Goal: Information Seeking & Learning: Learn about a topic

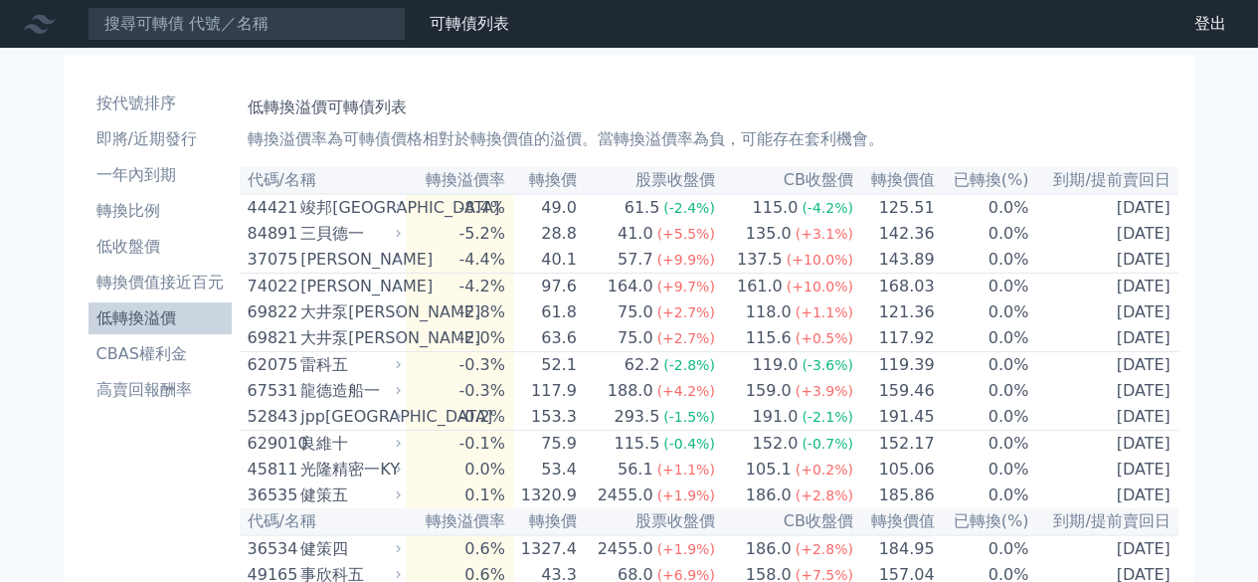
click at [178, 315] on li "低轉換溢價" at bounding box center [160, 318] width 143 height 24
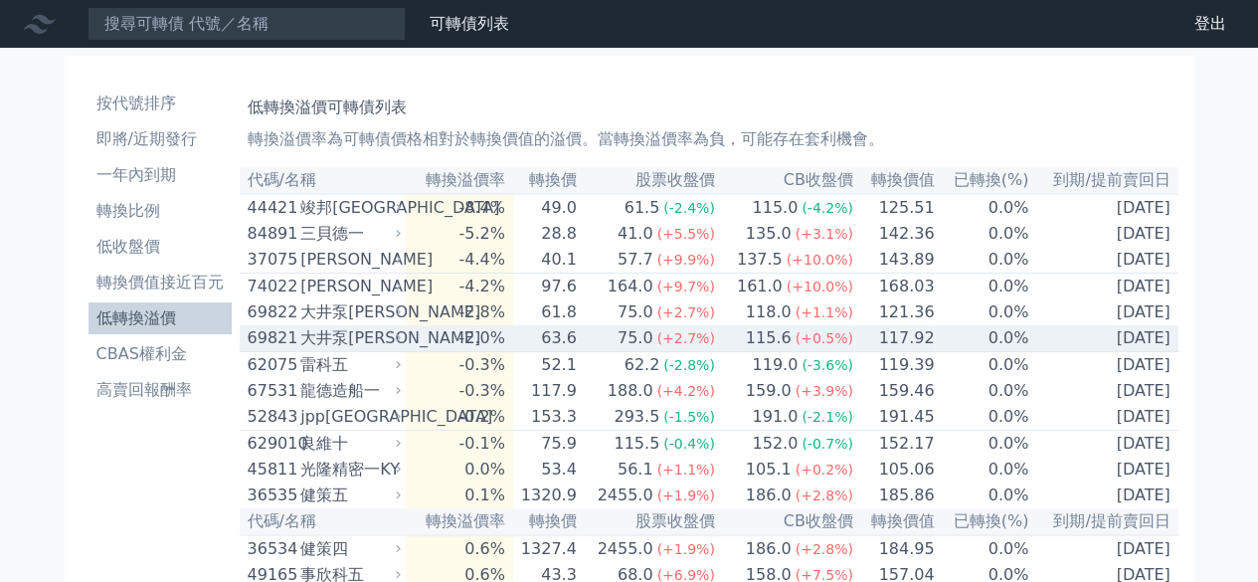
click at [826, 346] on span "(+0.5%)" at bounding box center [824, 338] width 58 height 16
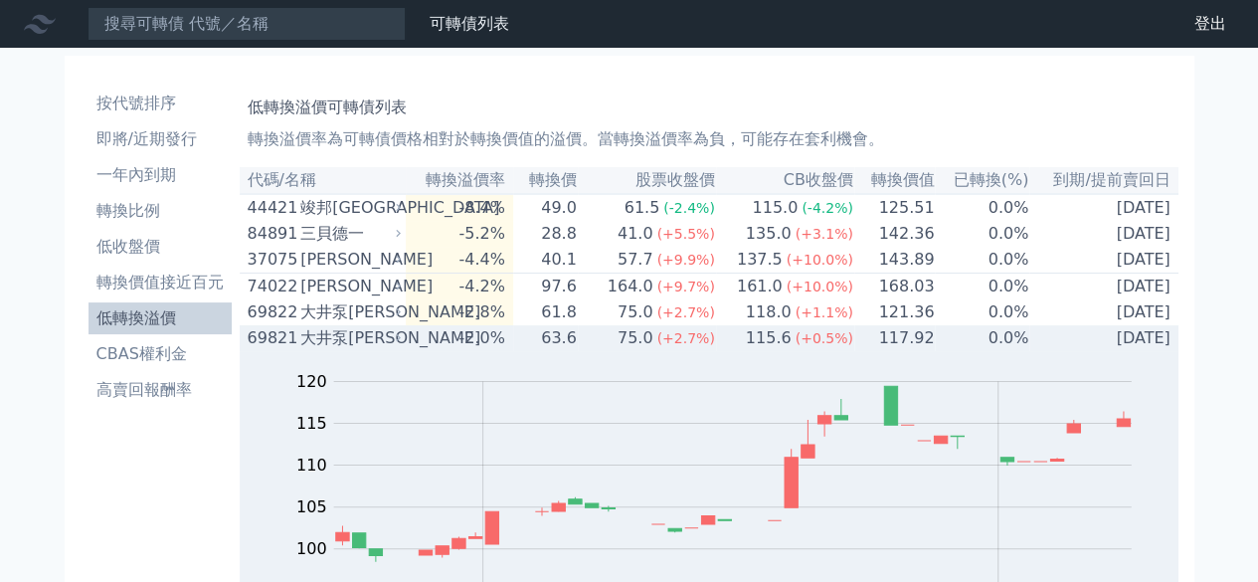
click at [826, 346] on span "(+0.5%)" at bounding box center [824, 338] width 58 height 16
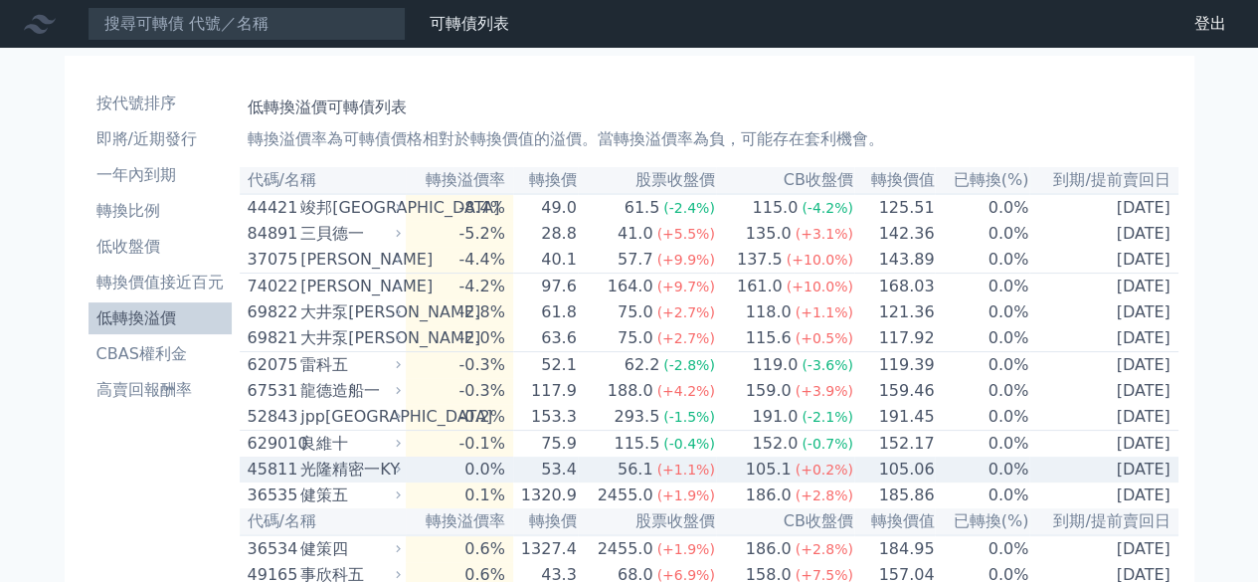
scroll to position [165, 0]
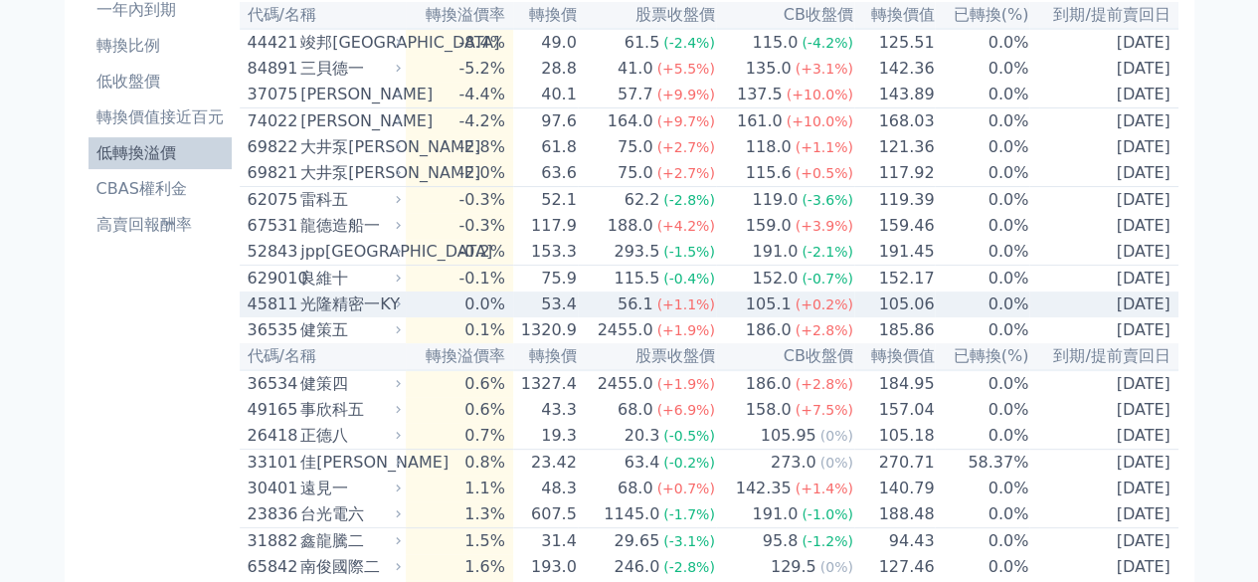
click at [837, 312] on span "(+0.2%)" at bounding box center [824, 304] width 58 height 16
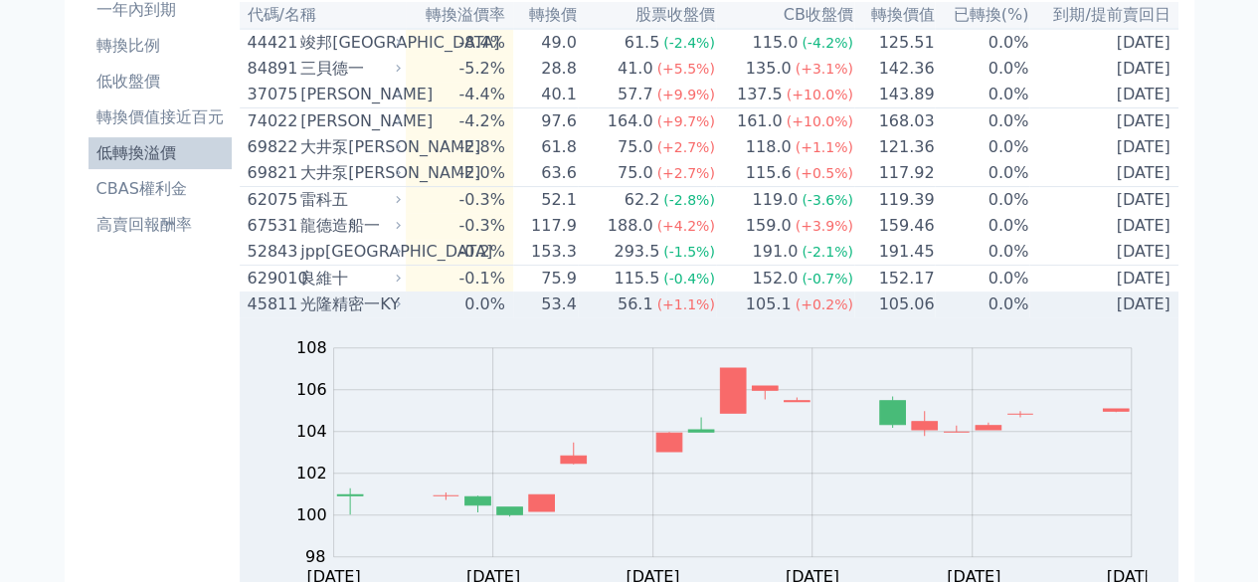
click at [837, 312] on span "(+0.2%)" at bounding box center [824, 304] width 58 height 16
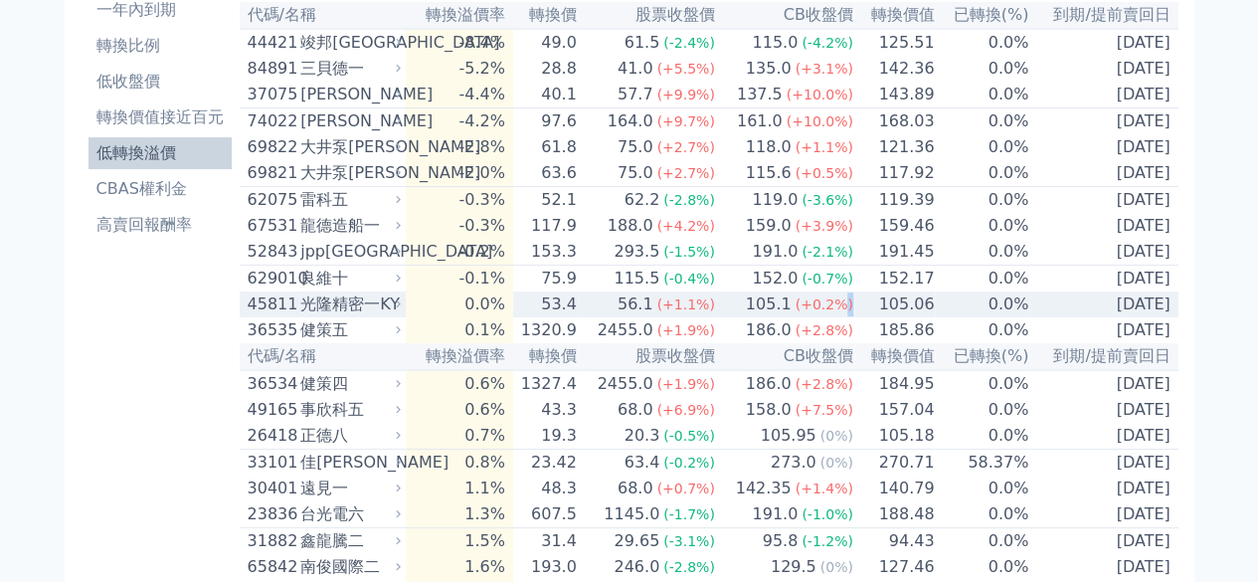
click at [837, 312] on span "(+0.2%)" at bounding box center [824, 304] width 58 height 16
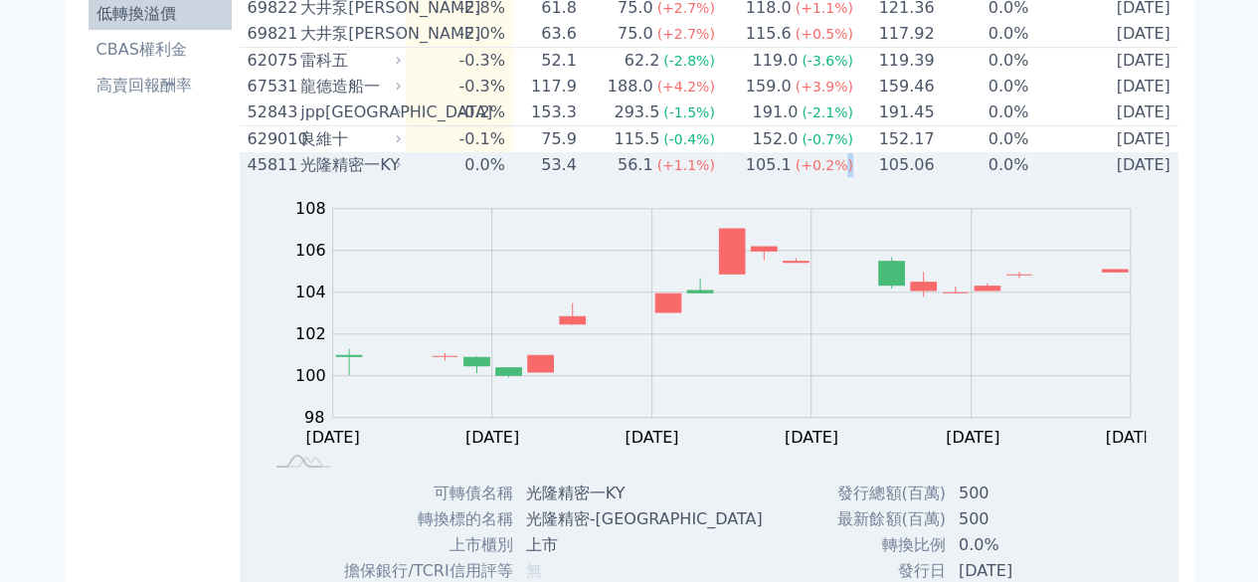
scroll to position [331, 0]
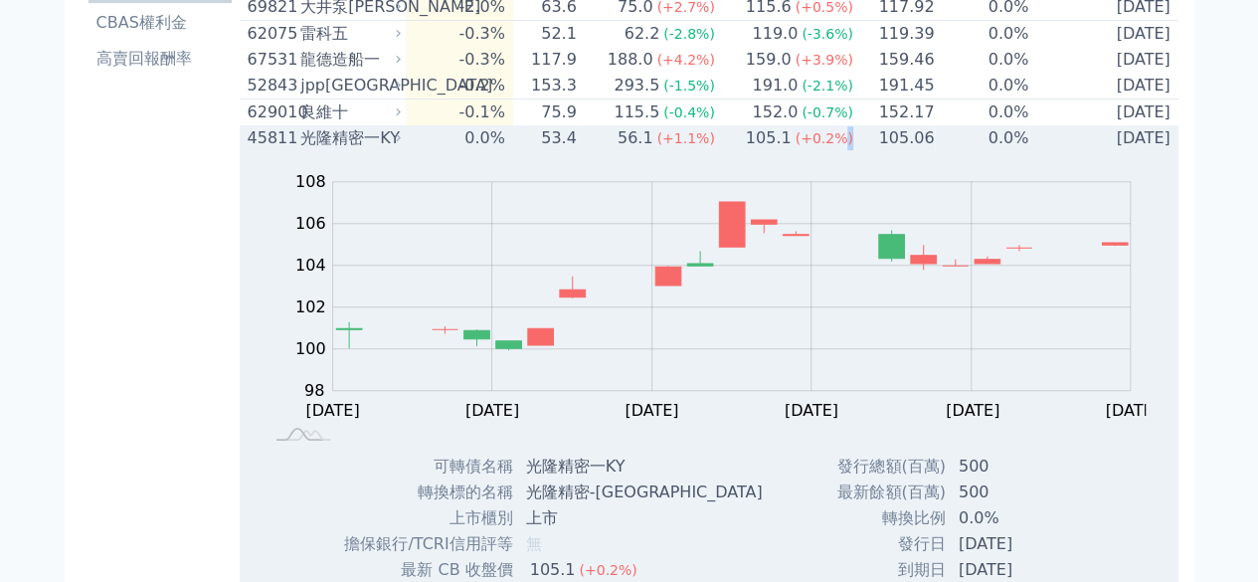
click at [841, 146] on span "(+0.2%)" at bounding box center [824, 138] width 58 height 16
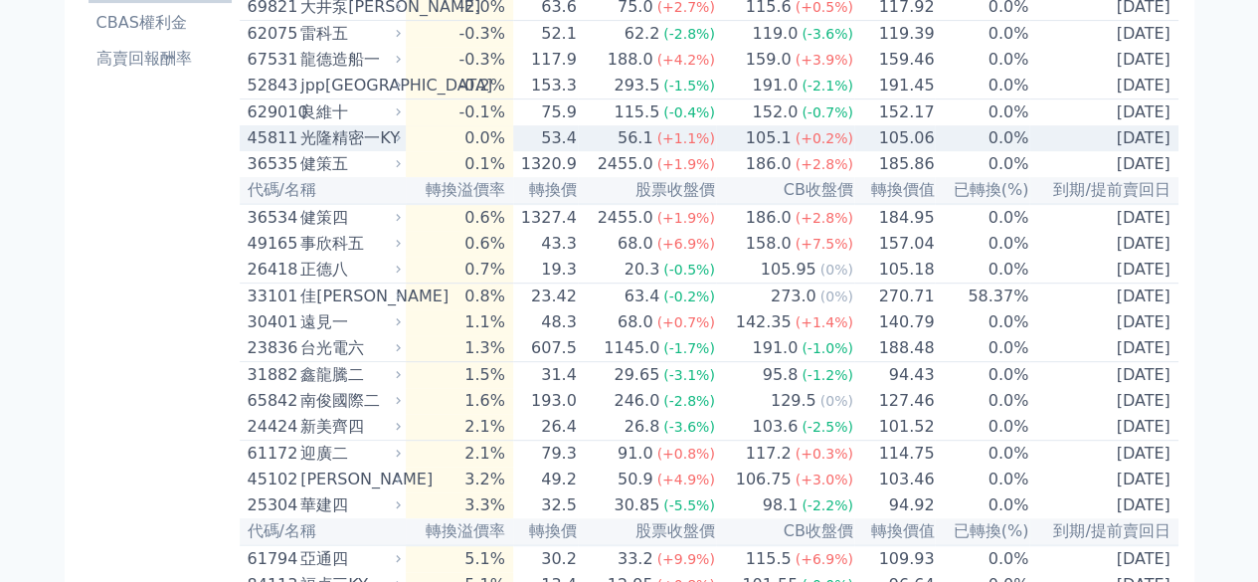
click at [841, 146] on span "(+0.2%)" at bounding box center [824, 138] width 58 height 16
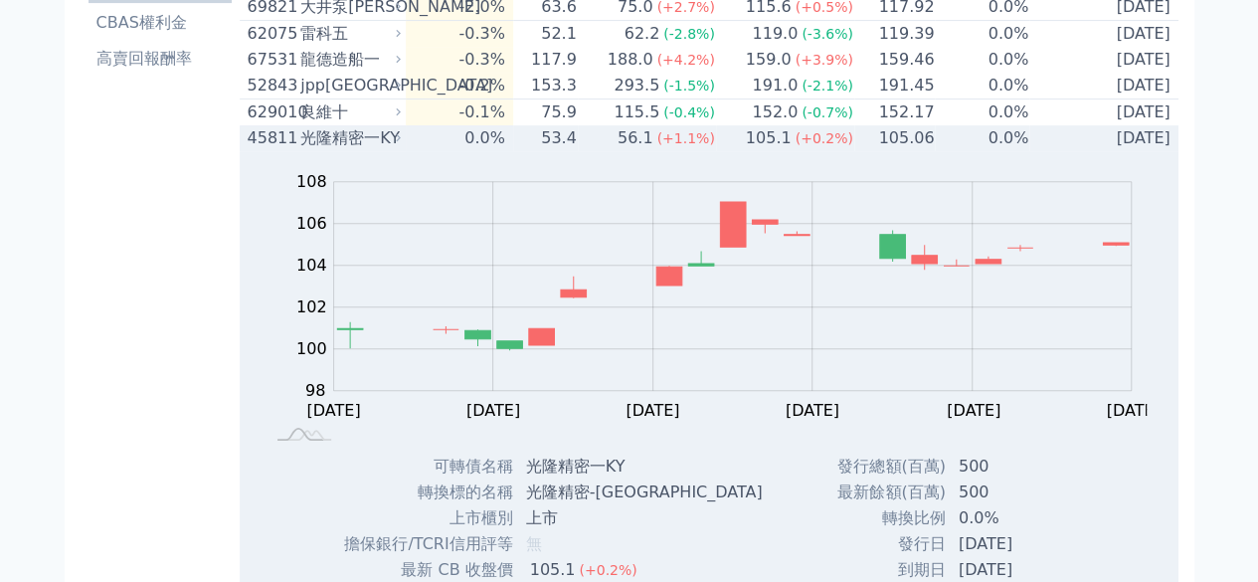
click at [841, 146] on span "(+0.2%)" at bounding box center [824, 138] width 58 height 16
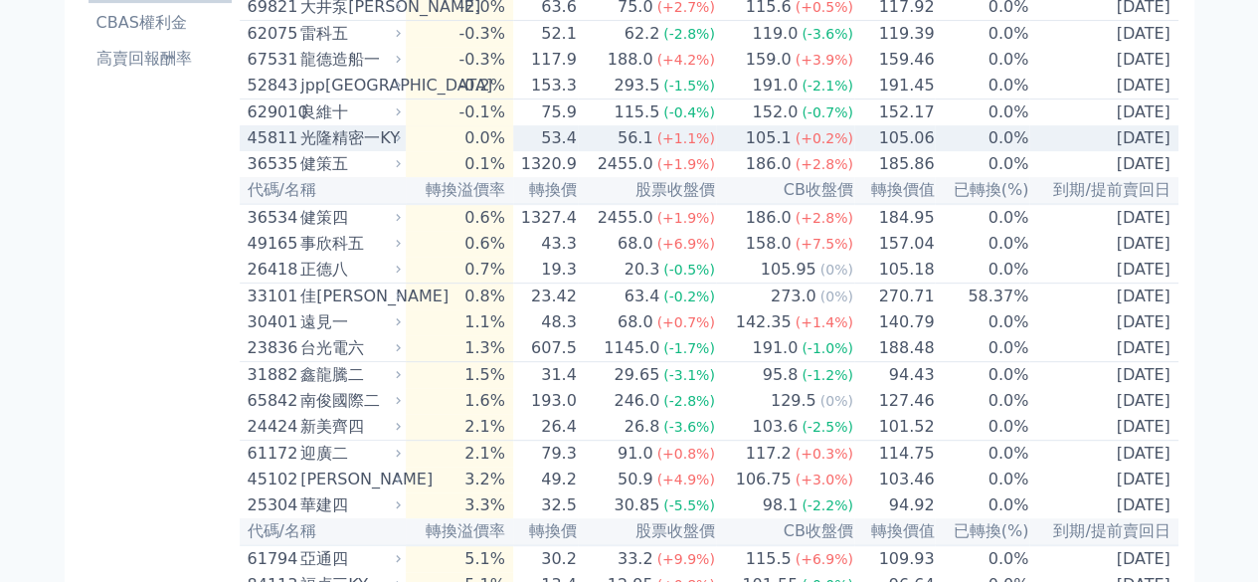
click at [841, 146] on span "(+0.2%)" at bounding box center [824, 138] width 58 height 16
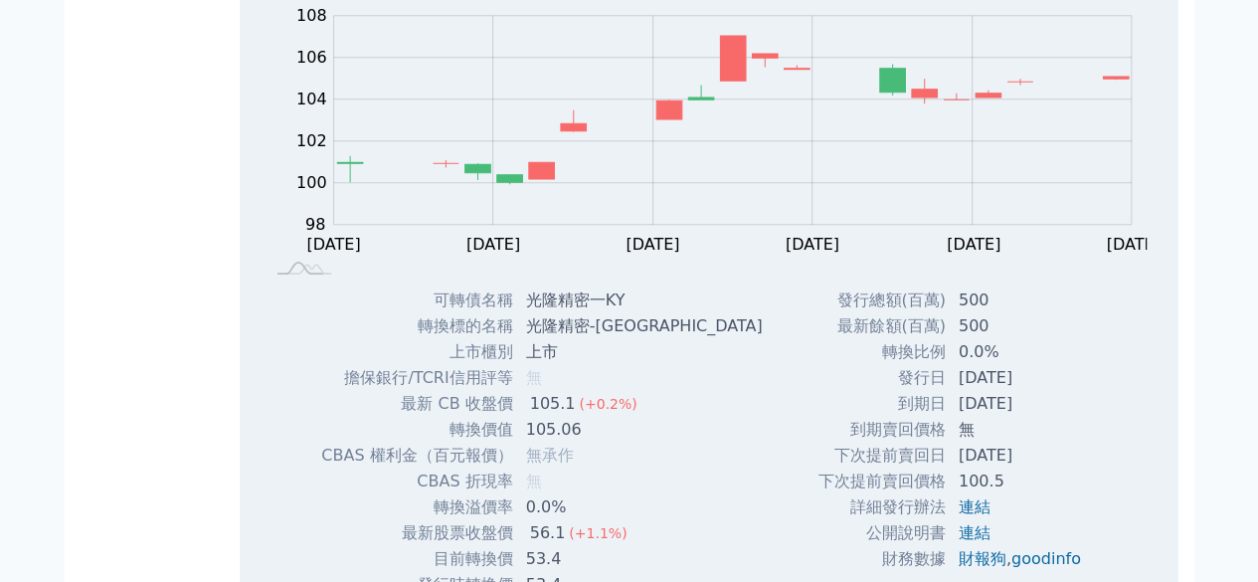
scroll to position [662, 0]
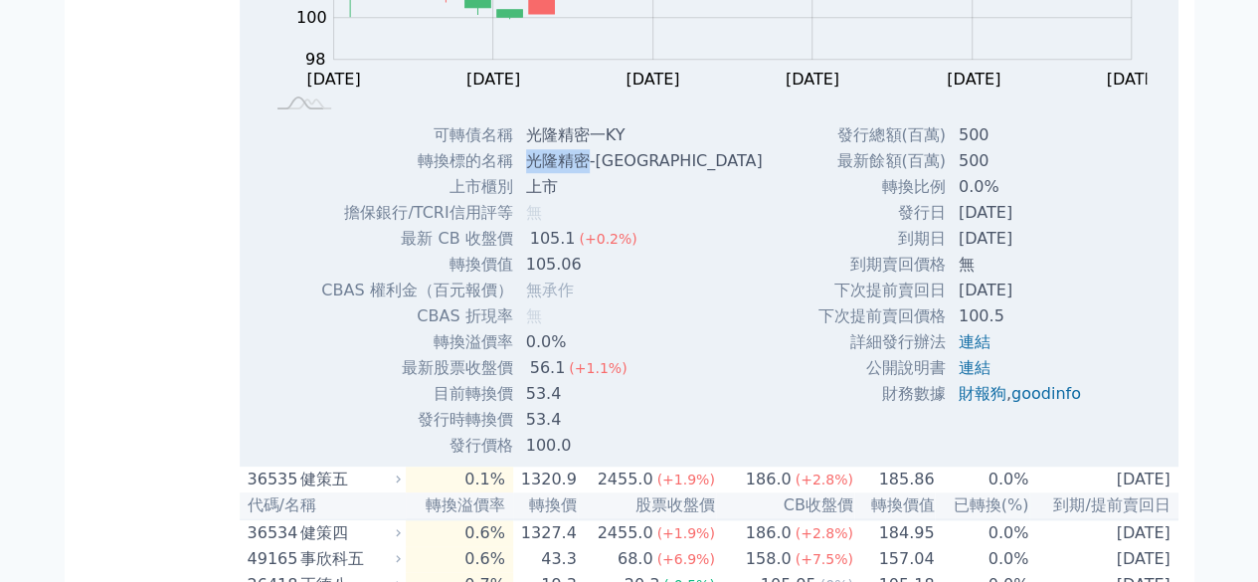
drag, startPoint x: 526, startPoint y: 182, endPoint x: 583, endPoint y: 179, distance: 56.8
click at [583, 174] on td "光隆精密-[GEOGRAPHIC_DATA]" at bounding box center [646, 161] width 265 height 26
click at [963, 377] on link "連結" at bounding box center [975, 367] width 32 height 19
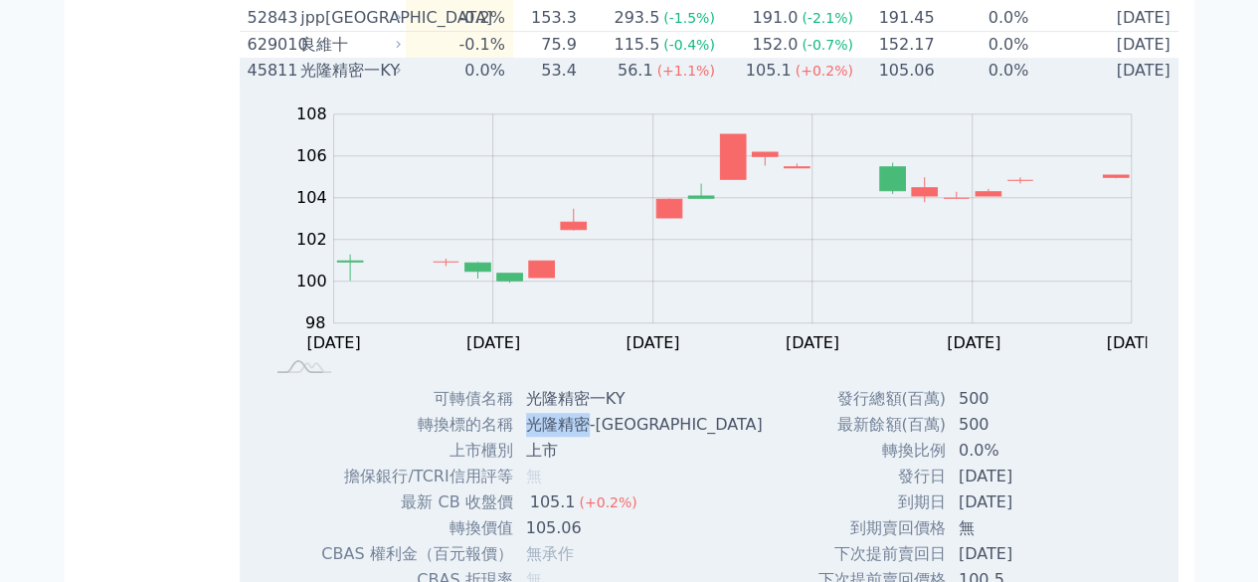
scroll to position [331, 0]
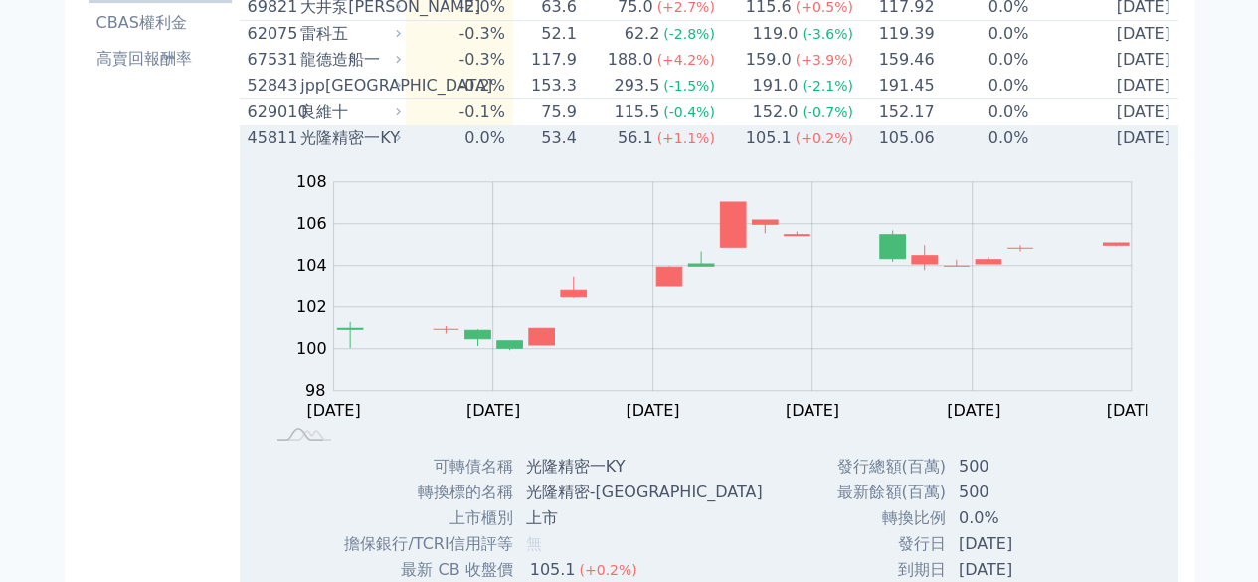
click at [374, 150] on div "光隆精密一KY" at bounding box center [348, 138] width 96 height 24
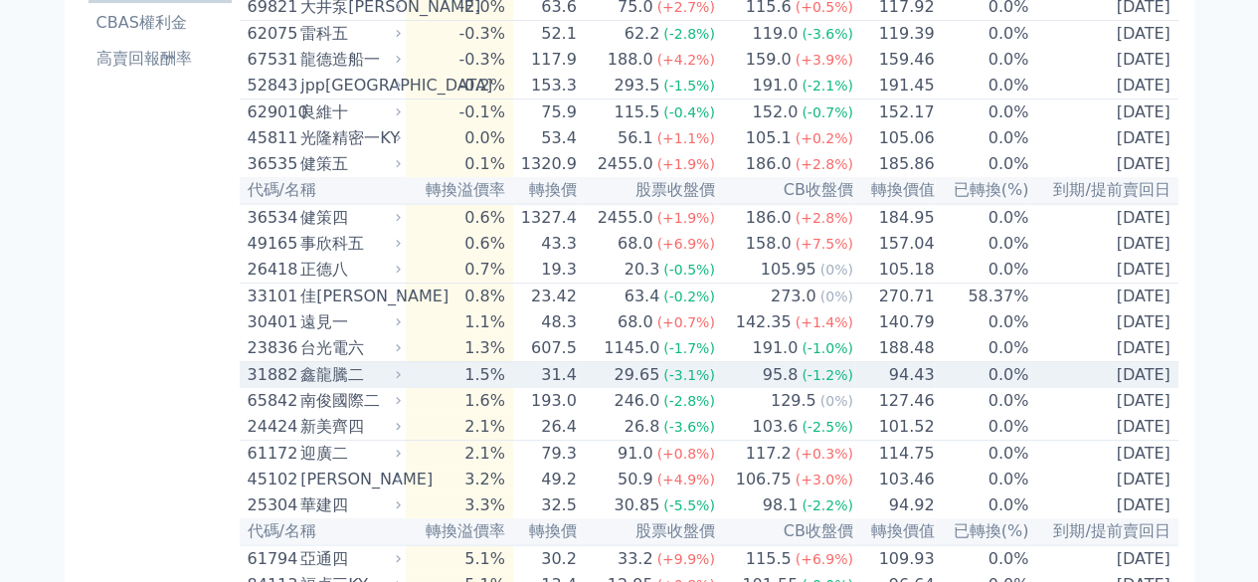
scroll to position [0, 0]
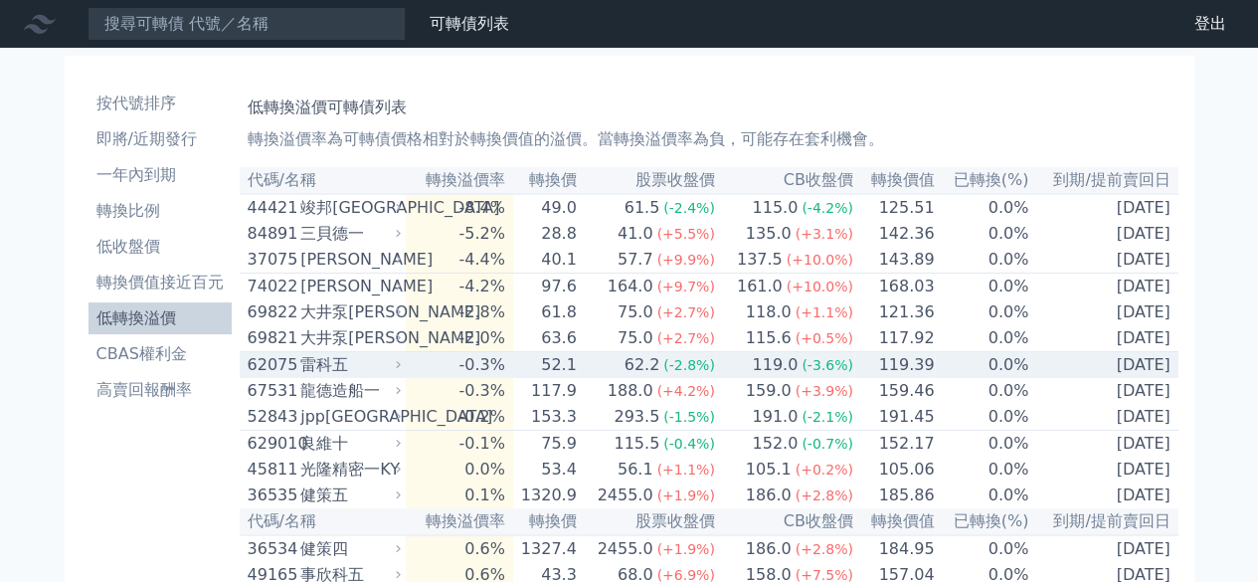
click at [656, 377] on div "62.2" at bounding box center [643, 365] width 44 height 24
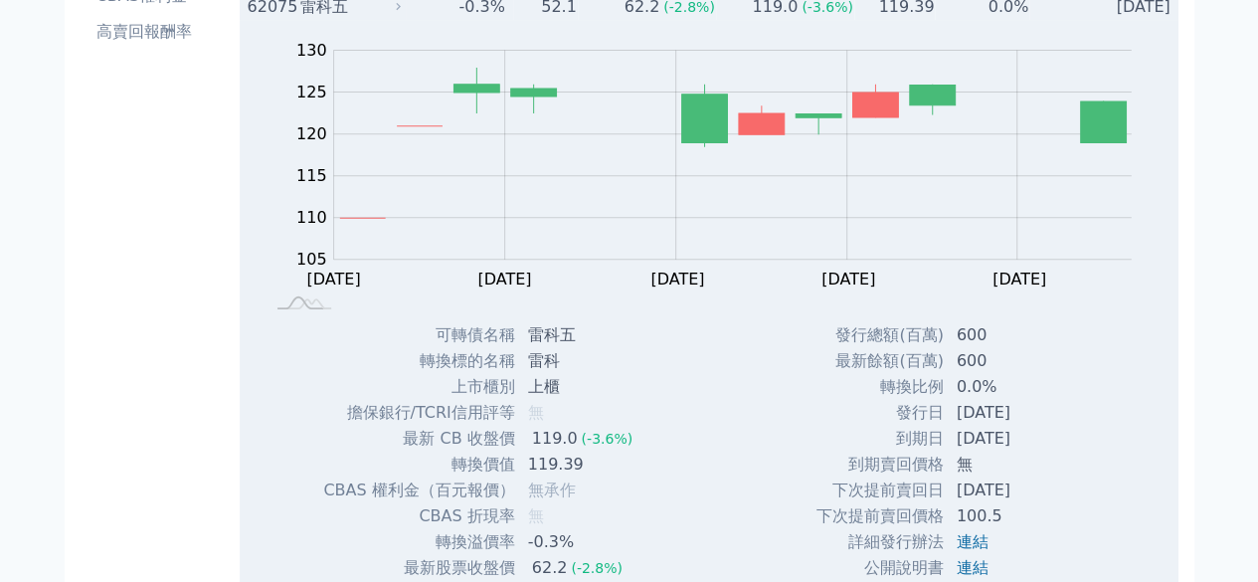
scroll to position [331, 0]
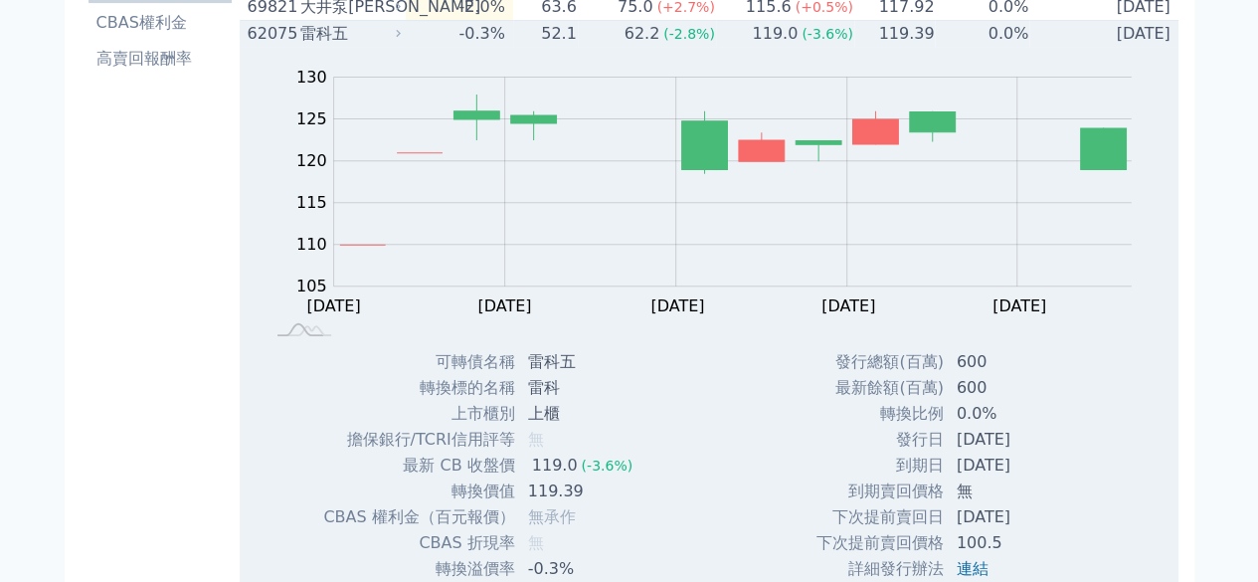
click at [796, 46] on div "119.0" at bounding box center [775, 34] width 54 height 24
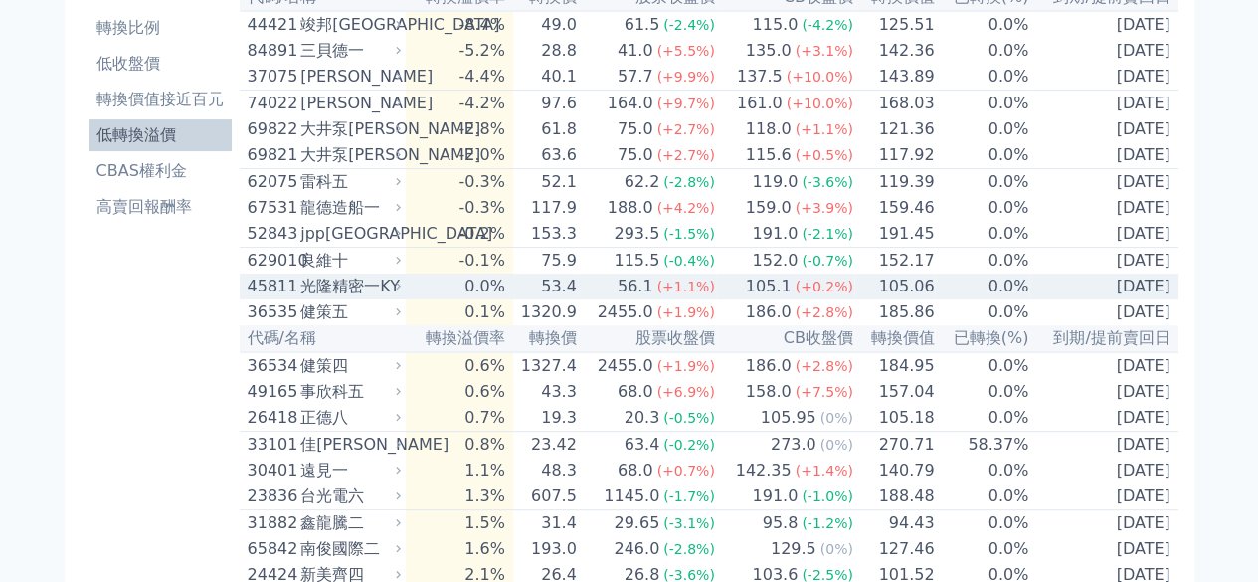
scroll to position [165, 0]
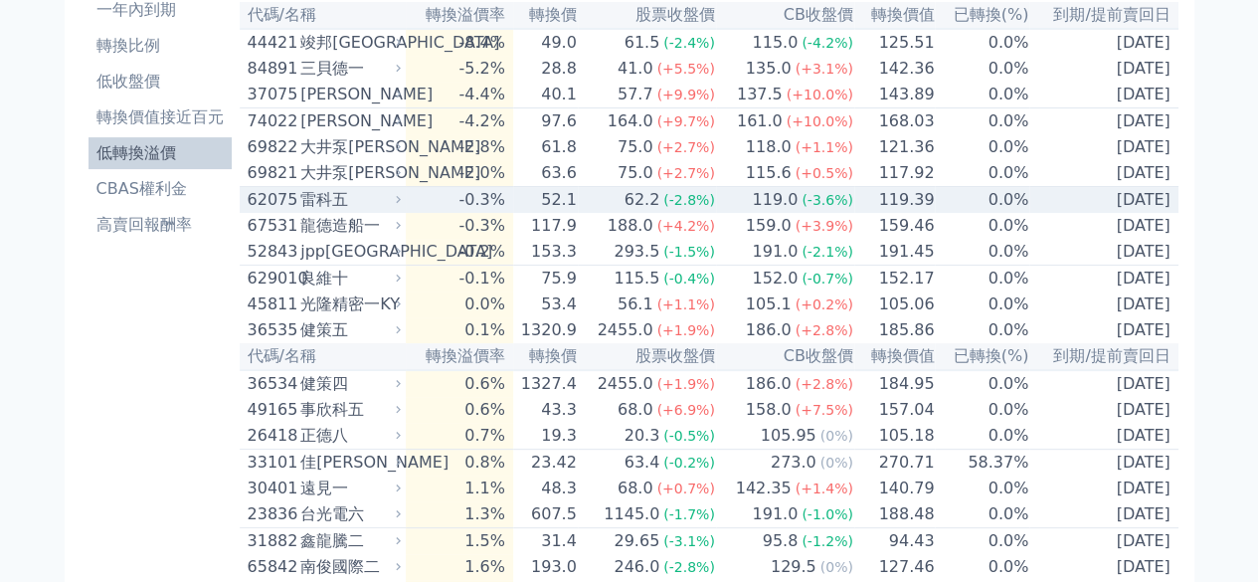
click at [756, 212] on div "119.0" at bounding box center [775, 200] width 54 height 24
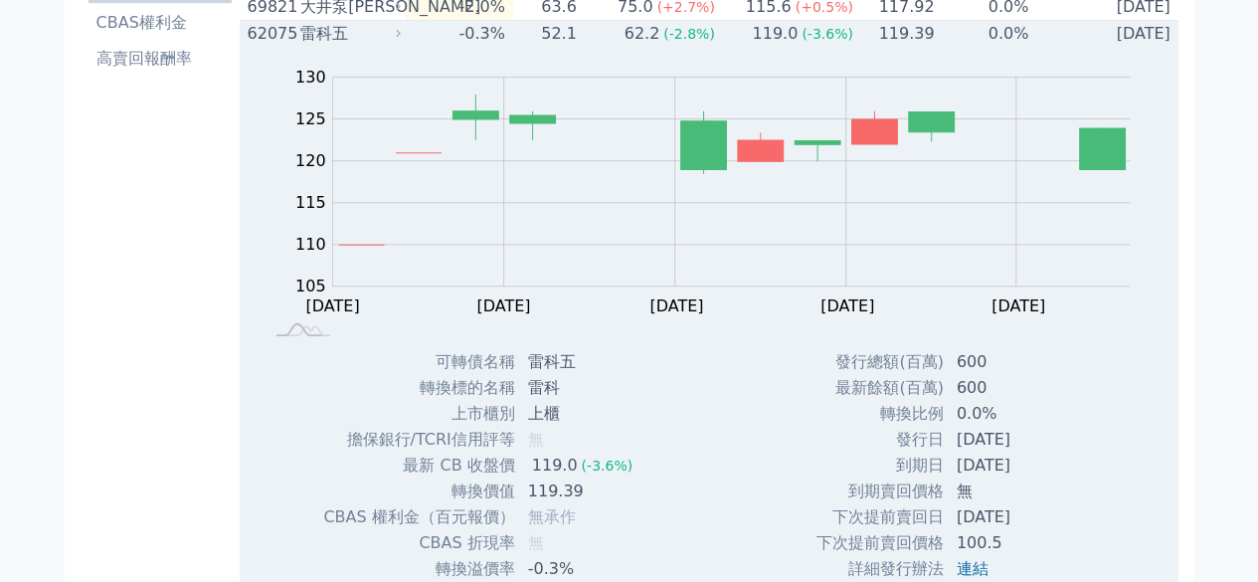
scroll to position [497, 0]
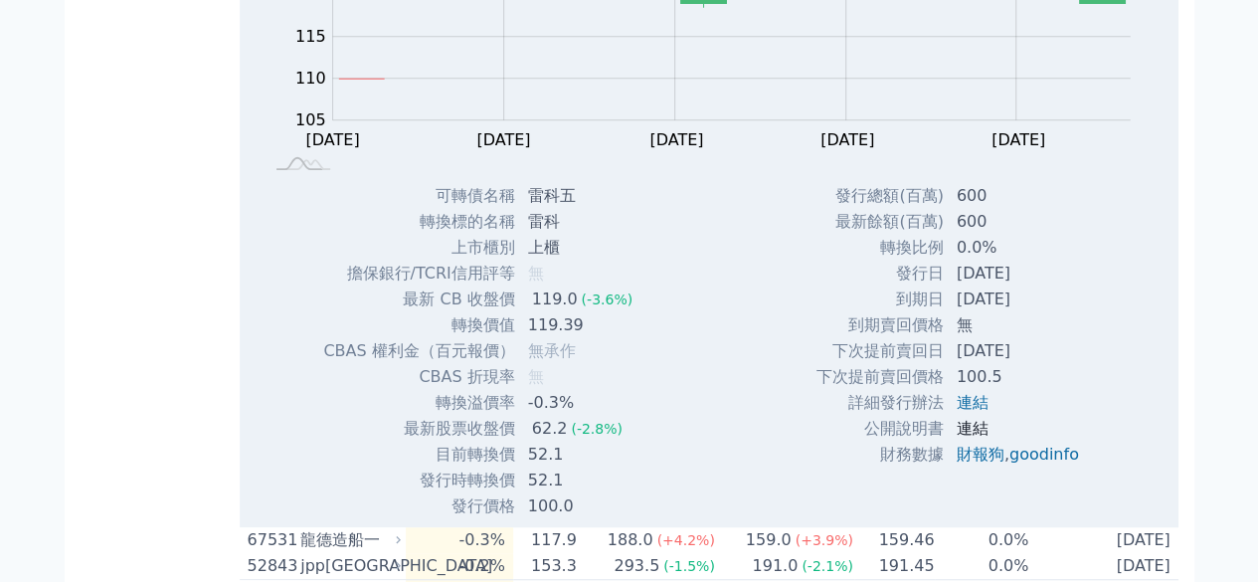
click at [979, 438] on link "連結" at bounding box center [973, 428] width 32 height 19
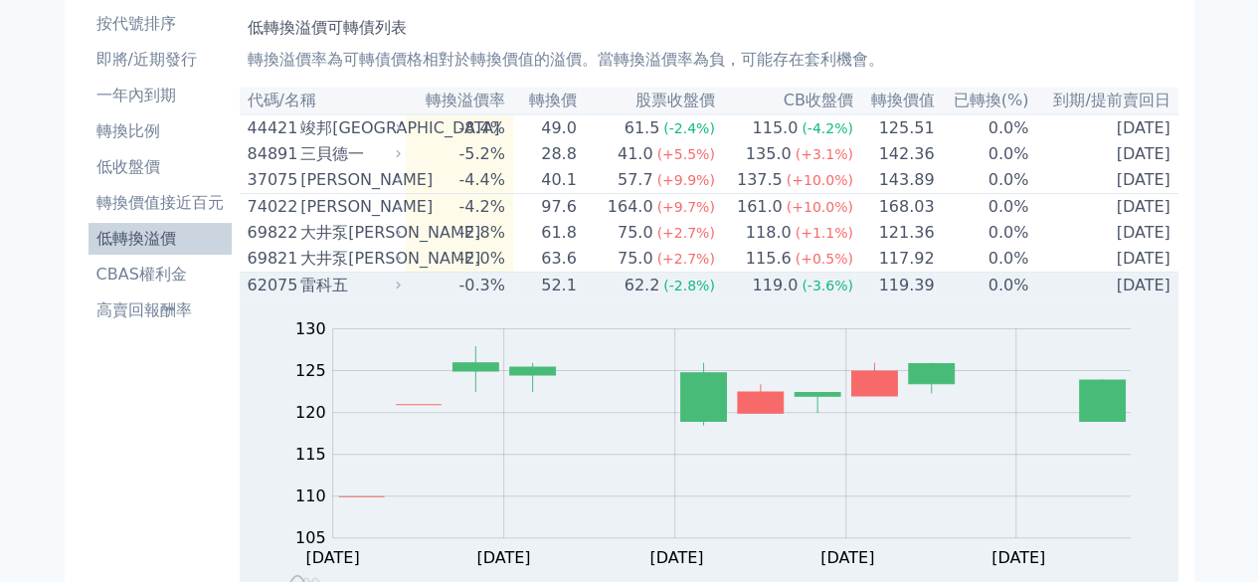
scroll to position [0, 0]
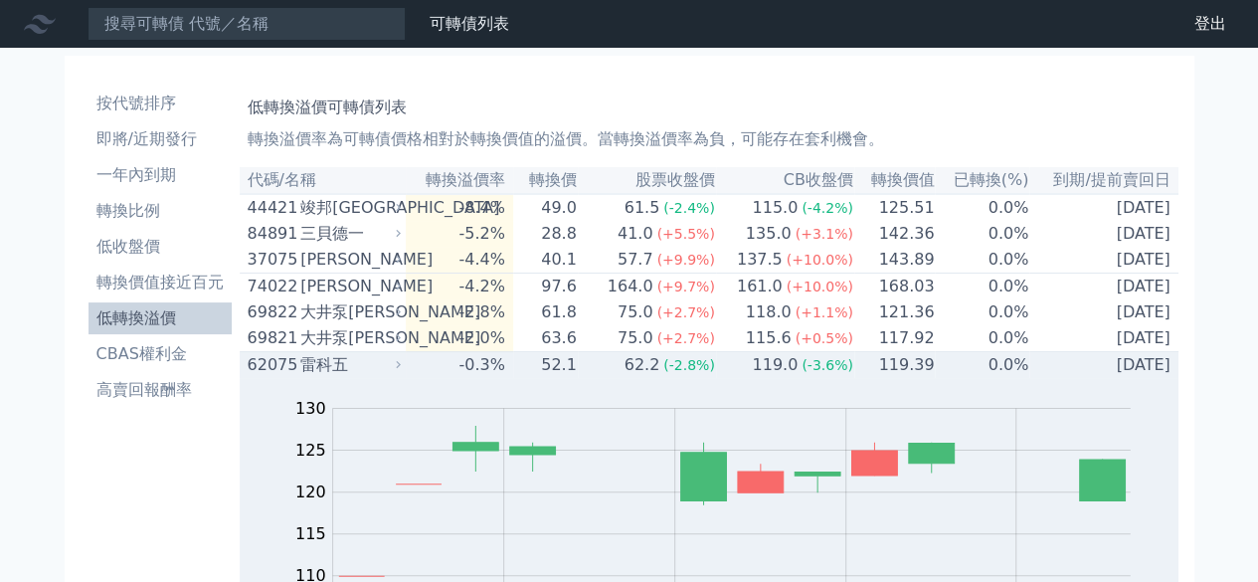
click at [324, 377] on div "雷科五" at bounding box center [348, 365] width 96 height 24
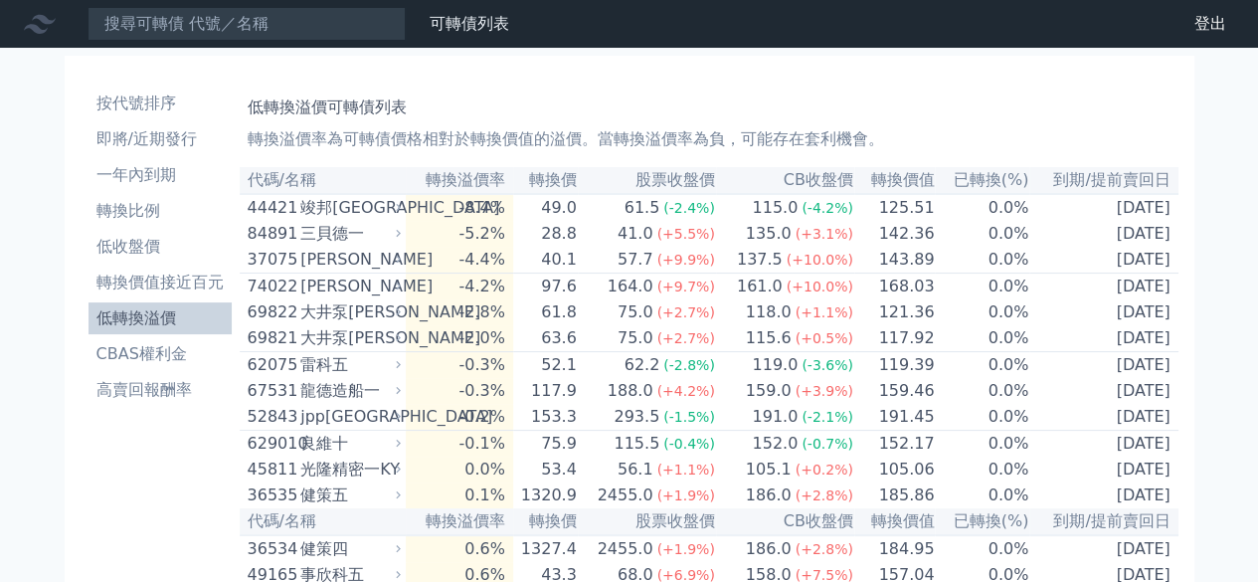
click at [725, 100] on h1 "低轉換溢價可轉債列表" at bounding box center [709, 107] width 923 height 24
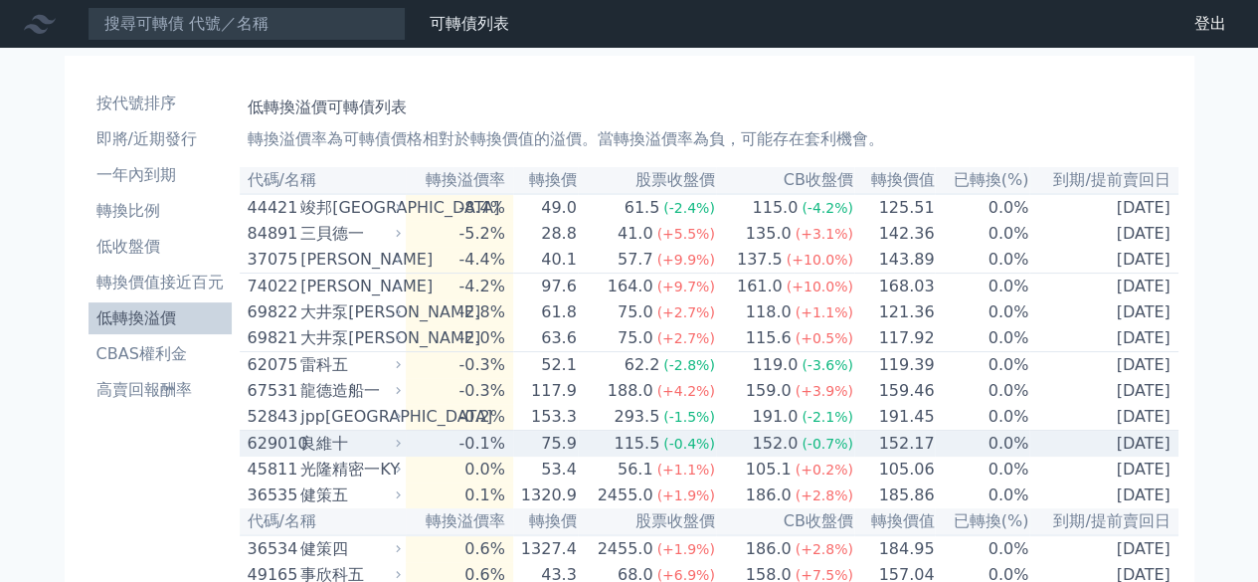
scroll to position [165, 0]
